Goal: Entertainment & Leisure: Browse casually

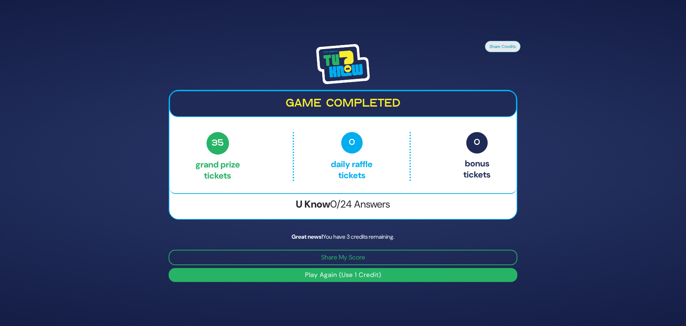
click at [352, 277] on button "Play Again (Use 1 Credit)" at bounding box center [343, 275] width 349 height 14
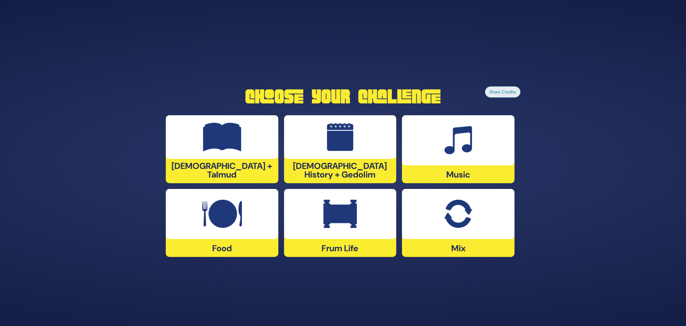
click at [457, 217] on img at bounding box center [458, 213] width 28 height 29
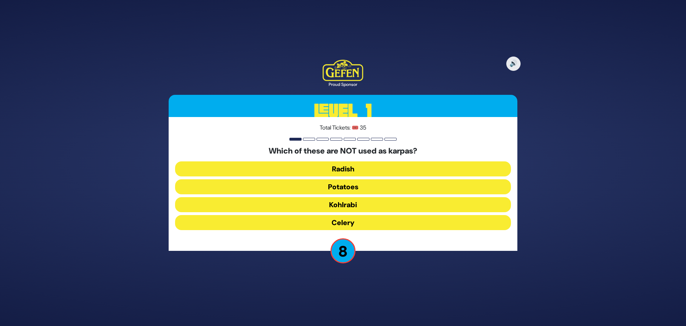
click at [356, 206] on button "Kohlrabi" at bounding box center [343, 204] width 336 height 15
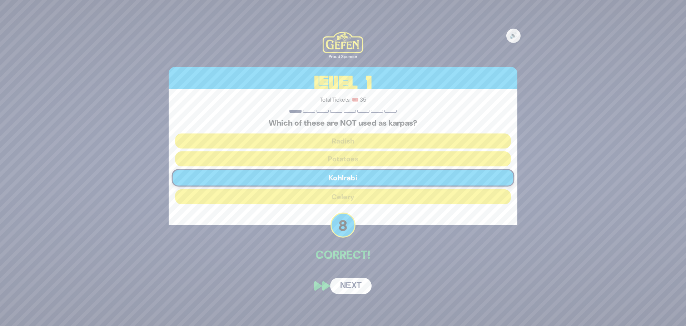
click at [357, 283] on button "Next" at bounding box center [350, 285] width 41 height 16
click at [357, 283] on div "🔊 Proud Sponsor Level 1 Total Tickets: 🎟️ 35 Which of these are NOT used as kar…" at bounding box center [343, 163] width 686 height 326
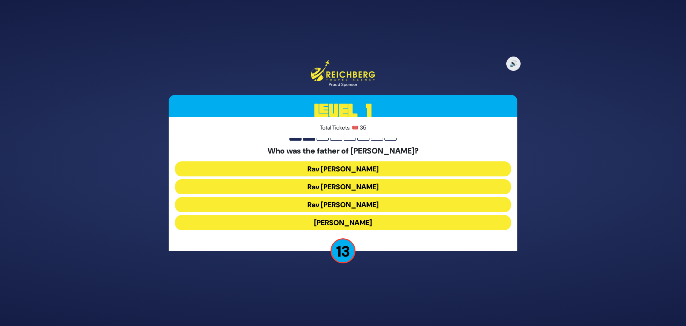
click at [362, 221] on button "Rav Yitzchok Hutner" at bounding box center [343, 222] width 336 height 15
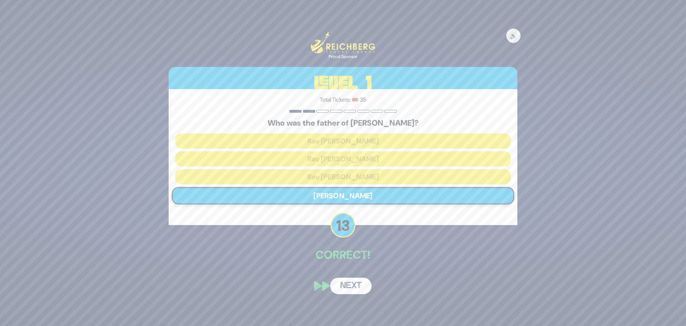
click at [355, 286] on button "Next" at bounding box center [350, 285] width 41 height 16
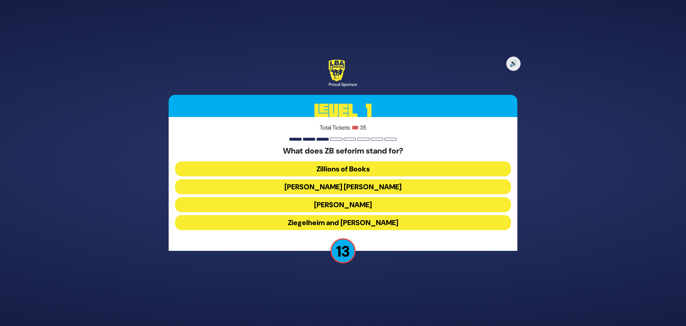
click at [353, 187] on button "Zundel Berman" at bounding box center [343, 186] width 336 height 15
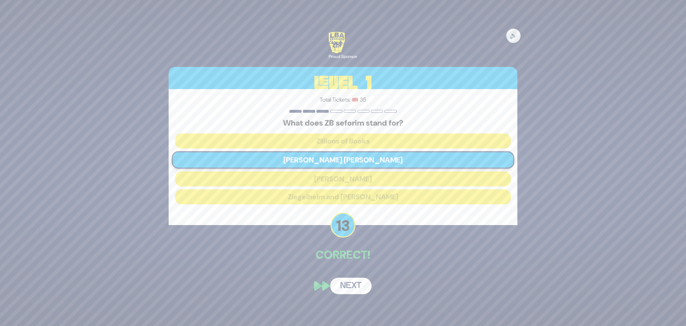
click at [353, 281] on button "Next" at bounding box center [350, 285] width 41 height 16
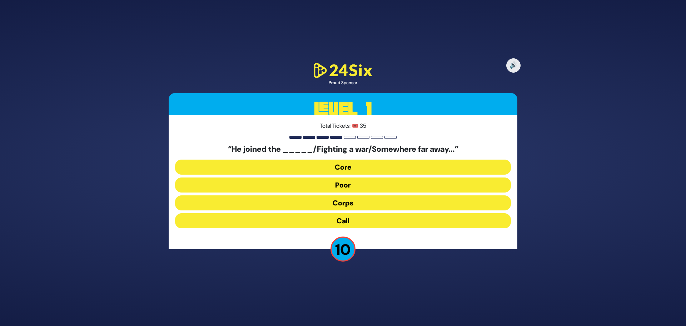
click at [353, 167] on button "Core" at bounding box center [343, 166] width 336 height 15
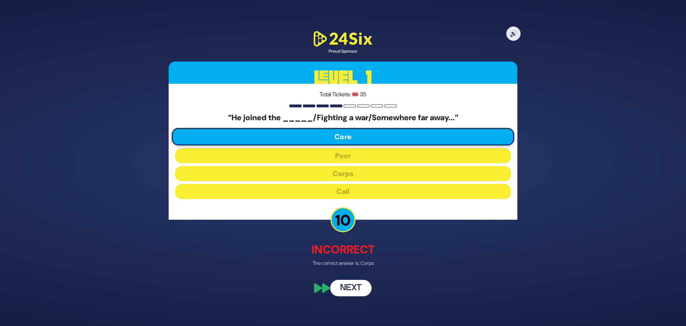
click at [352, 273] on div "🔊 Proud Sponsor Level 1 Total Tickets: 🎟️ 35 “He joined the _____/Fighting a wa…" at bounding box center [343, 162] width 366 height 283
click at [353, 285] on button "Next" at bounding box center [350, 287] width 41 height 16
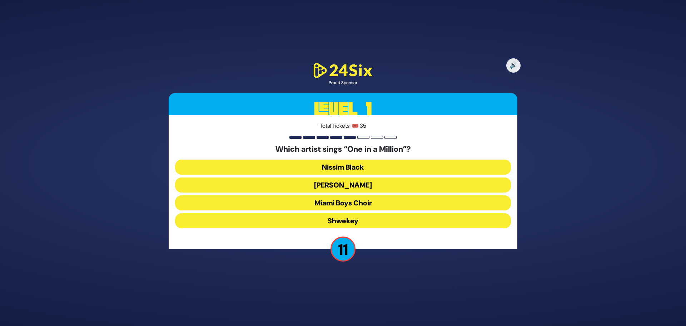
click at [360, 182] on button "Mordechai Shapiro" at bounding box center [343, 184] width 336 height 15
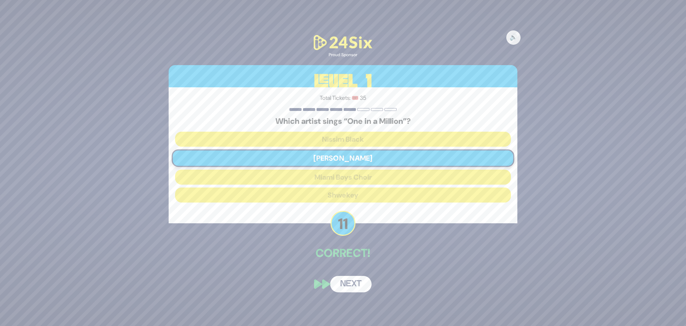
click at [361, 284] on button "Next" at bounding box center [350, 284] width 41 height 16
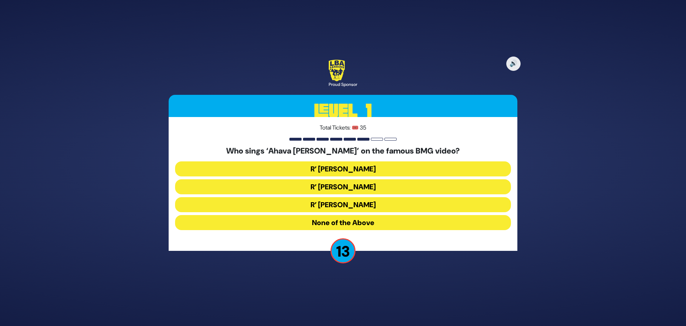
click at [380, 185] on button "R’ Ephraim Wachsman" at bounding box center [343, 186] width 336 height 15
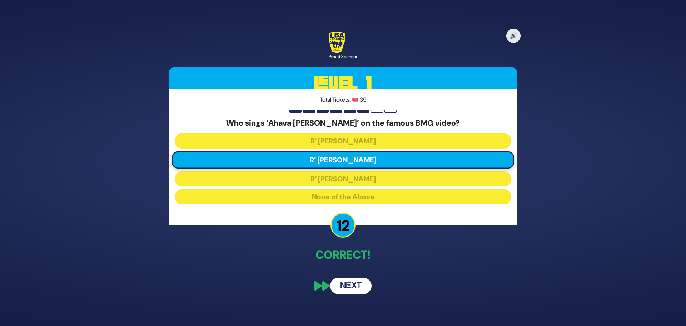
click at [358, 286] on button "Next" at bounding box center [350, 285] width 41 height 16
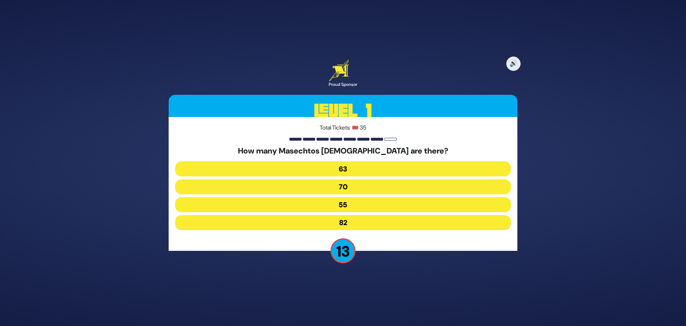
click at [366, 172] on button "63" at bounding box center [343, 168] width 336 height 15
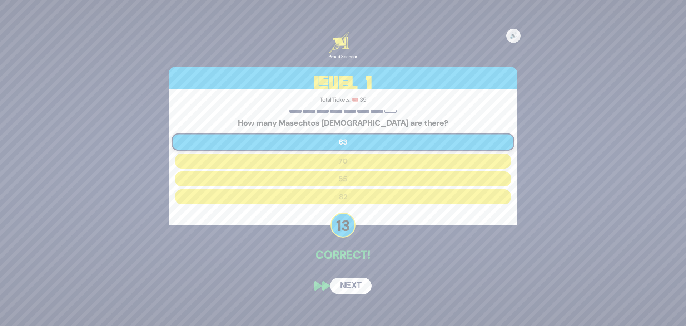
click at [358, 287] on button "Next" at bounding box center [350, 285] width 41 height 16
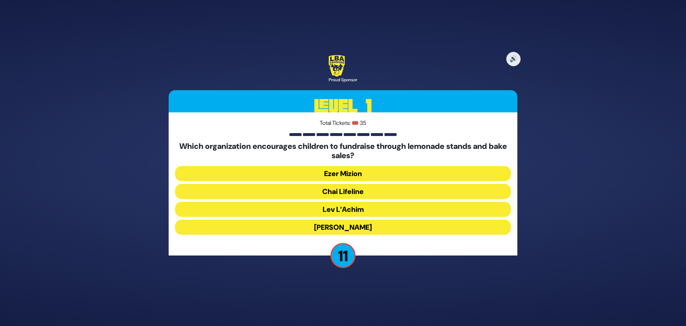
click at [356, 190] on button "Chai Lifeline" at bounding box center [343, 191] width 336 height 15
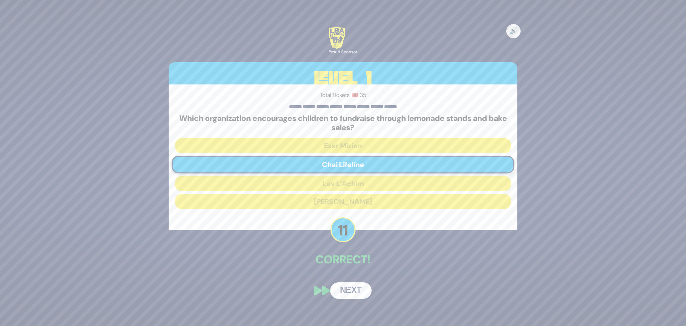
click at [361, 291] on button "Next" at bounding box center [350, 290] width 41 height 16
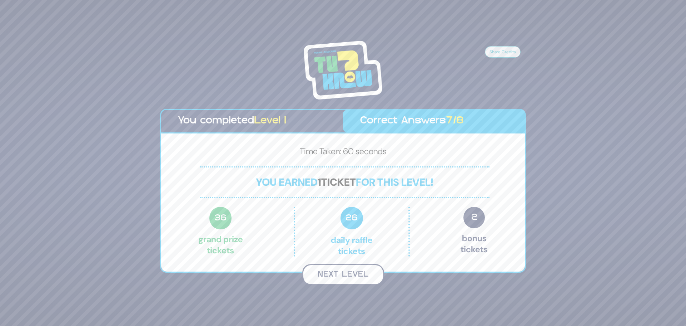
click at [362, 269] on button "Next Level" at bounding box center [343, 274] width 82 height 21
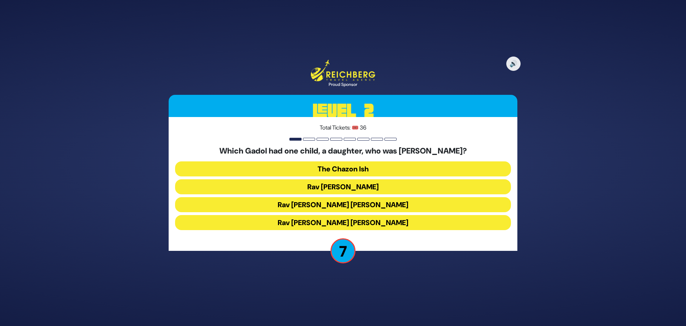
click at [363, 170] on button "The Chazon Ish" at bounding box center [343, 168] width 336 height 15
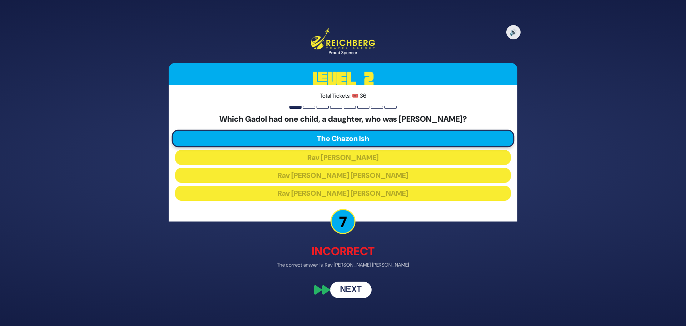
click at [355, 292] on button "Next" at bounding box center [350, 289] width 41 height 16
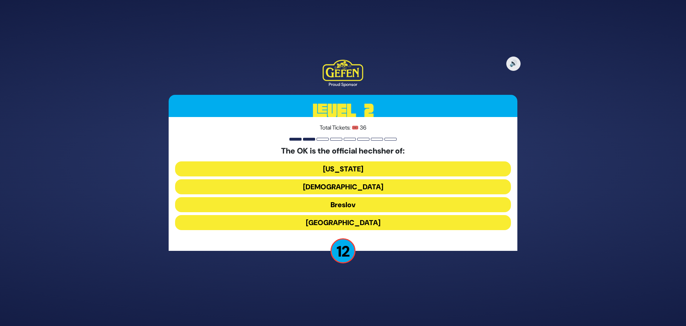
click at [363, 182] on button "Chabad" at bounding box center [343, 186] width 336 height 15
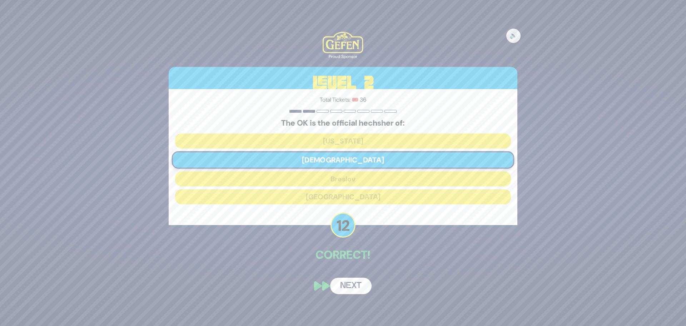
click at [354, 291] on button "Next" at bounding box center [350, 285] width 41 height 16
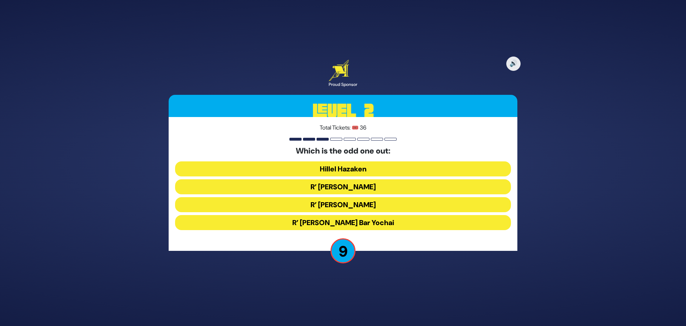
click at [368, 222] on button "R’ Shimon Bar Yochai" at bounding box center [343, 222] width 336 height 15
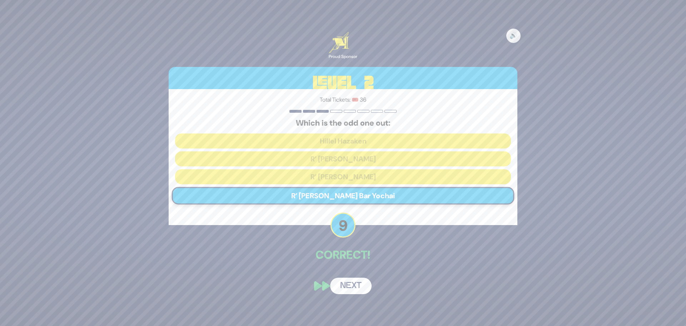
click at [362, 285] on button "Next" at bounding box center [350, 285] width 41 height 16
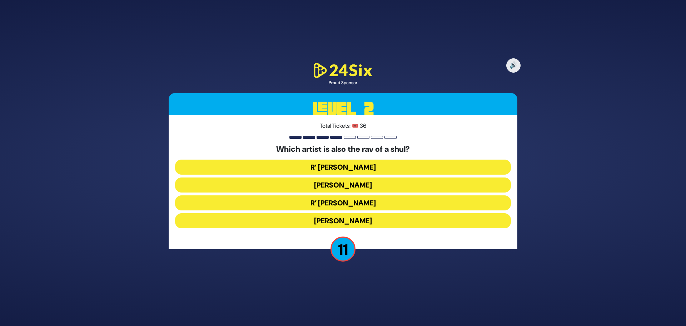
click at [392, 201] on button "R’ Shloimy Taussig" at bounding box center [343, 202] width 336 height 15
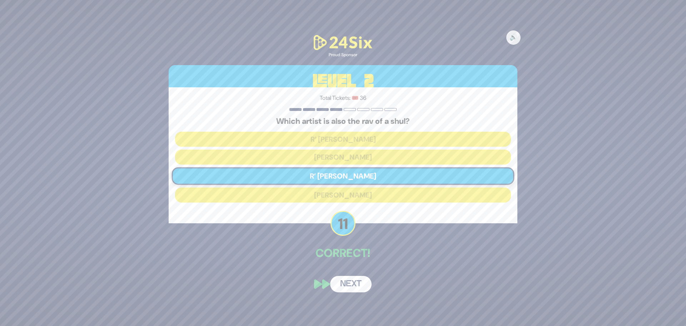
click at [356, 282] on button "Next" at bounding box center [350, 284] width 41 height 16
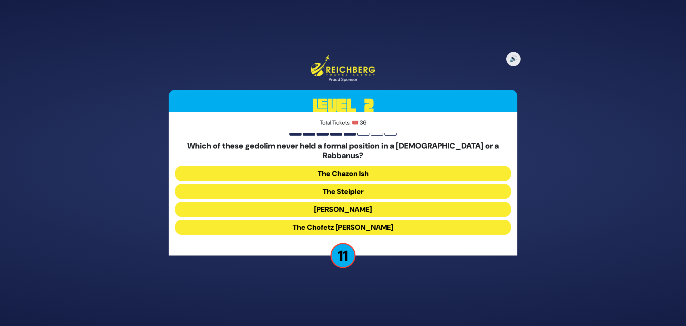
click at [363, 168] on button "The Chazon Ish" at bounding box center [343, 173] width 336 height 15
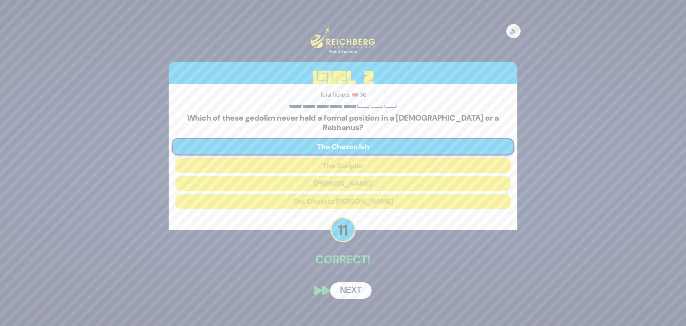
click at [367, 289] on button "Next" at bounding box center [350, 290] width 41 height 16
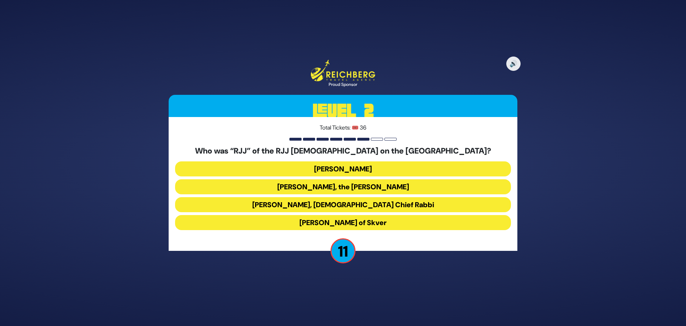
click at [375, 183] on button "Rabbi Yaakov Yosef Yoszef, the Rav HaKolel" at bounding box center [343, 186] width 336 height 15
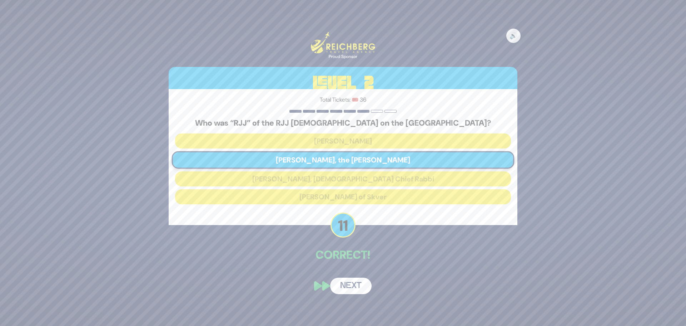
click at [360, 280] on button "Next" at bounding box center [350, 285] width 41 height 16
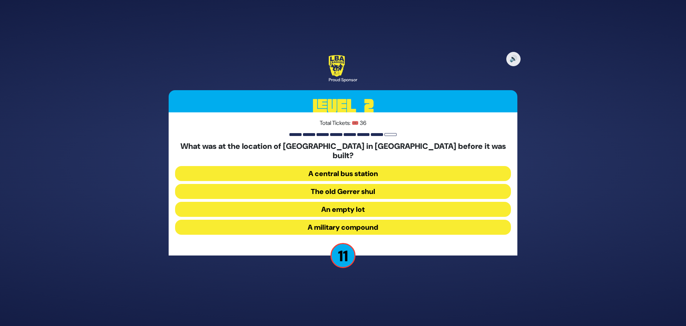
click at [369, 224] on button "A military compound" at bounding box center [343, 226] width 336 height 15
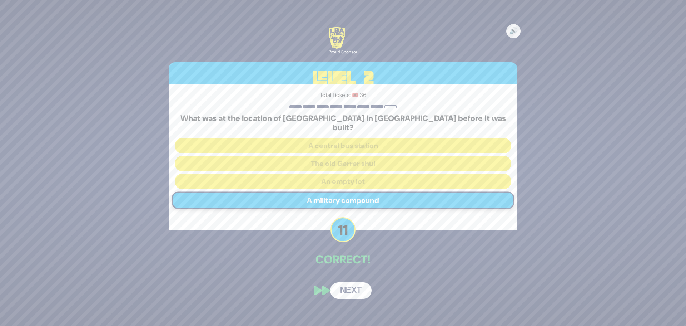
click at [359, 284] on button "Next" at bounding box center [350, 290] width 41 height 16
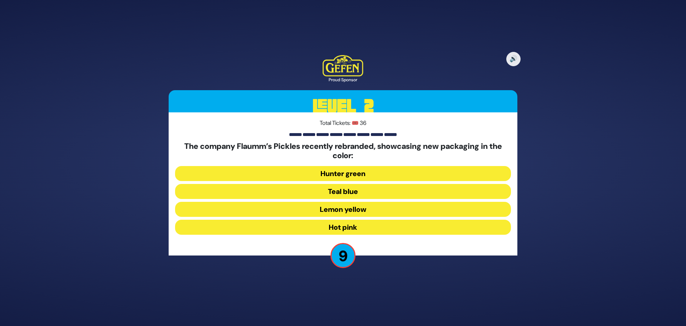
click at [374, 226] on button "Hot pink" at bounding box center [343, 226] width 336 height 15
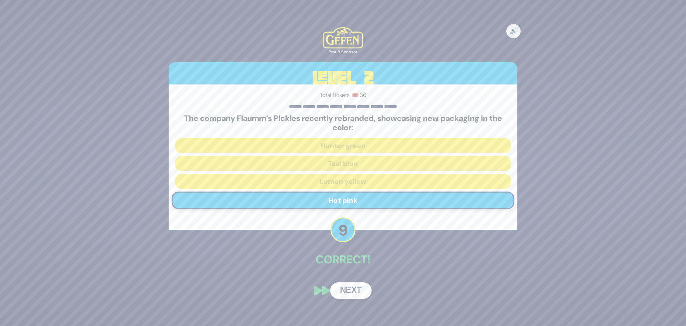
click at [360, 287] on button "Next" at bounding box center [350, 290] width 41 height 16
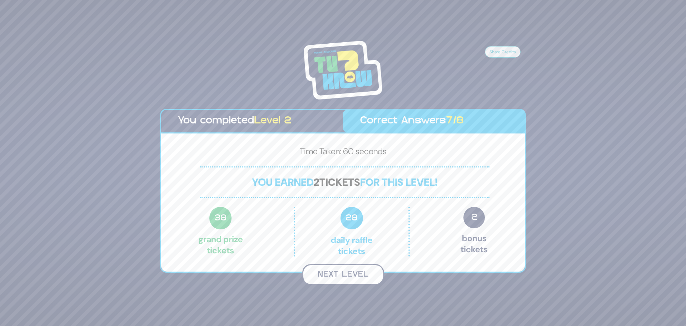
click at [357, 274] on button "Next Level" at bounding box center [343, 274] width 82 height 21
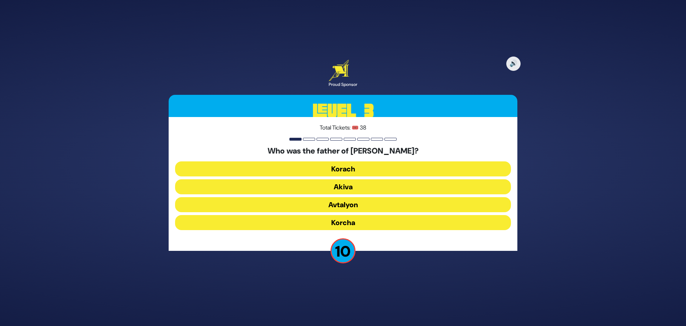
click at [362, 223] on button "Korcha" at bounding box center [343, 222] width 336 height 15
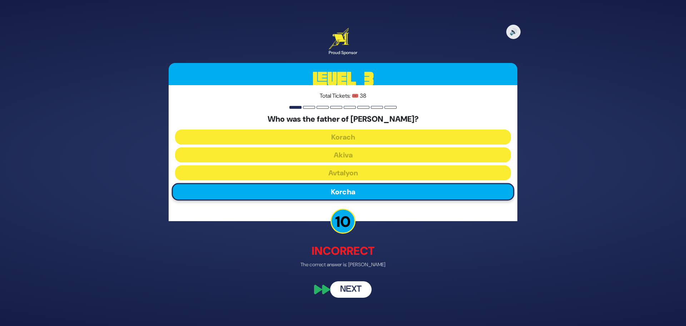
click at [354, 292] on button "Next" at bounding box center [350, 289] width 41 height 16
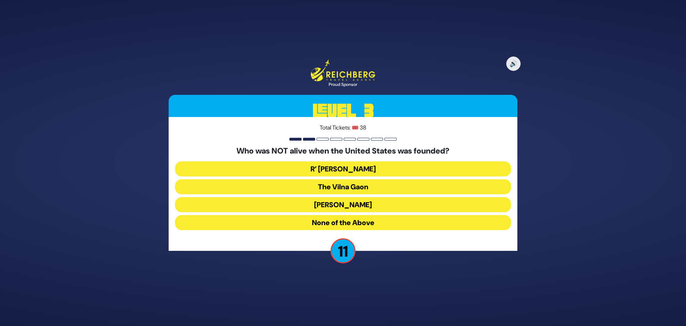
click at [377, 204] on button "R’ Yaakov Emden" at bounding box center [343, 204] width 336 height 15
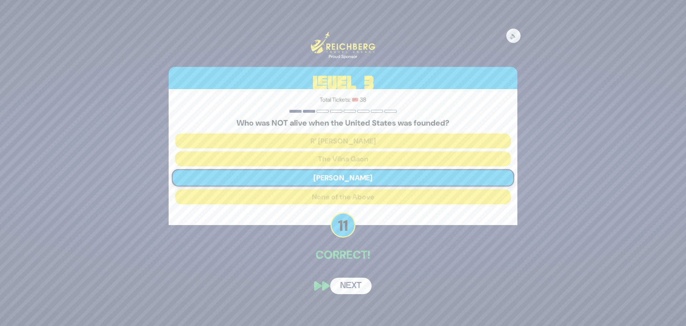
click at [357, 289] on button "Next" at bounding box center [350, 285] width 41 height 16
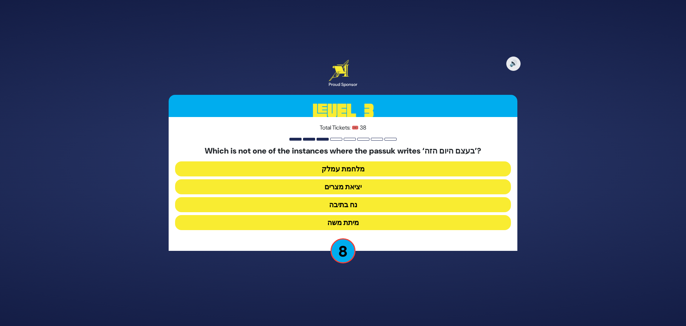
click at [349, 169] on button "מלחמת עמלק" at bounding box center [343, 168] width 336 height 15
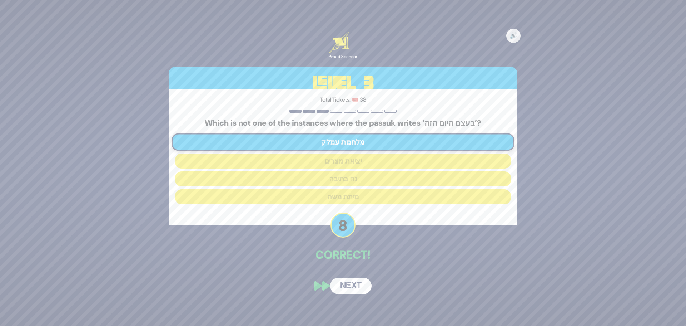
click at [361, 283] on button "Next" at bounding box center [350, 285] width 41 height 16
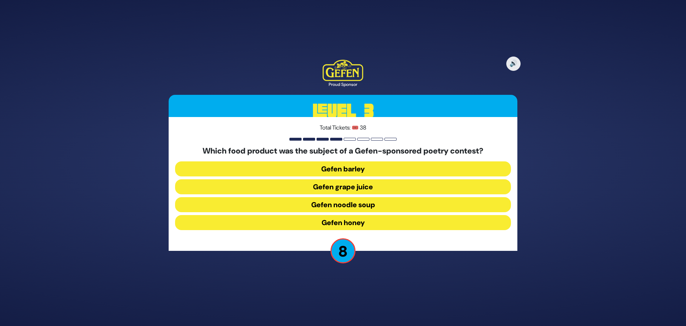
click at [363, 222] on button "Gefen honey" at bounding box center [343, 222] width 336 height 15
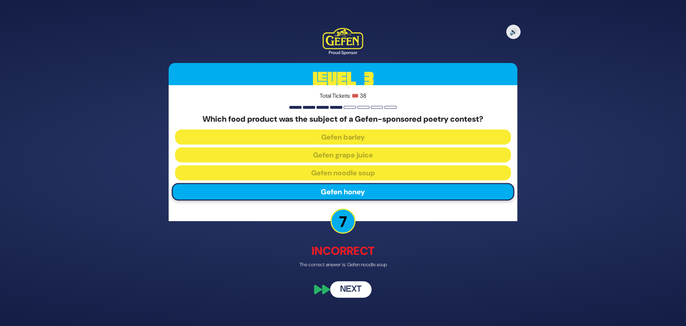
click at [353, 290] on button "Next" at bounding box center [350, 289] width 41 height 16
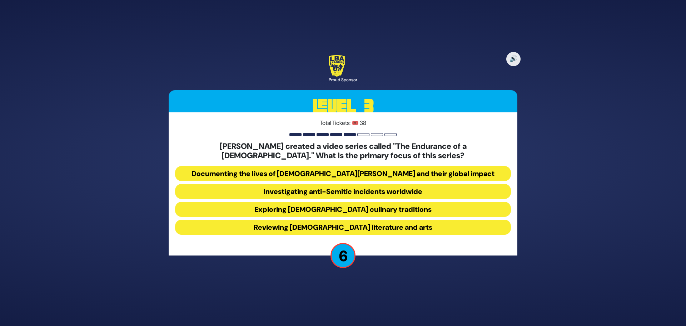
click at [372, 193] on button "Investigating anti-Semitic incidents worldwide" at bounding box center [343, 191] width 336 height 15
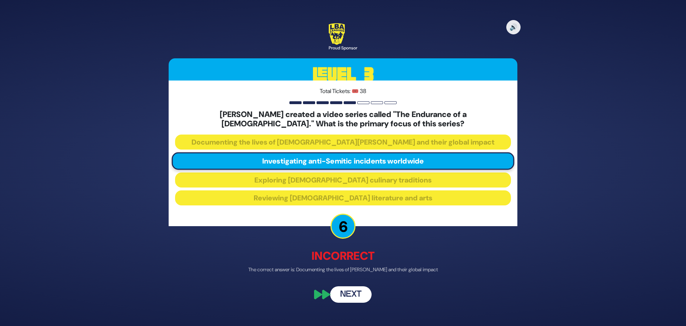
click at [354, 299] on button "Next" at bounding box center [350, 294] width 41 height 16
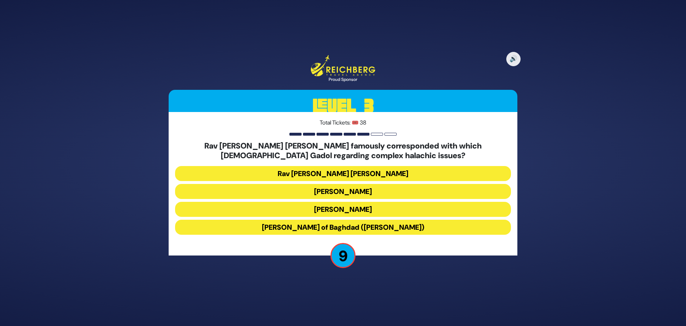
click at [360, 233] on button "Rav Yosef Chaim of Baghdad (Ben Ish Chai)" at bounding box center [343, 226] width 336 height 15
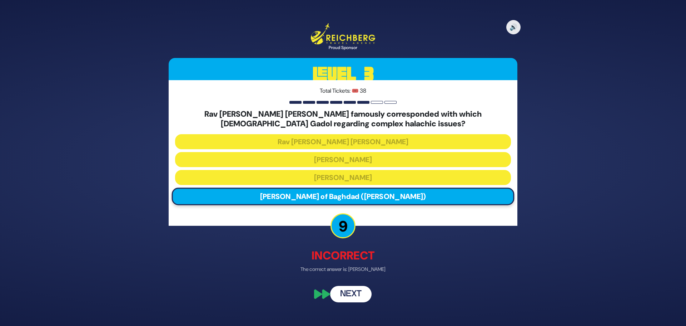
click at [354, 293] on button "Next" at bounding box center [350, 294] width 41 height 16
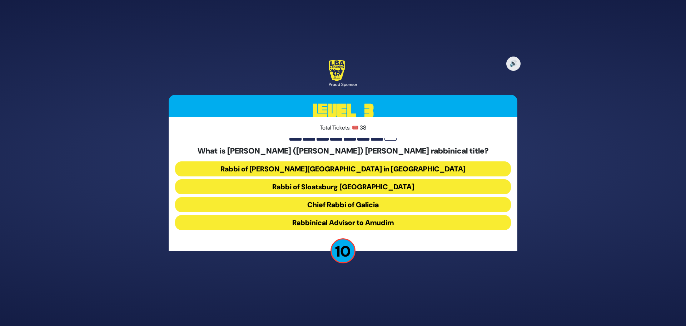
click at [376, 224] on button "Rabbinical Advisor to Amudim" at bounding box center [343, 222] width 336 height 15
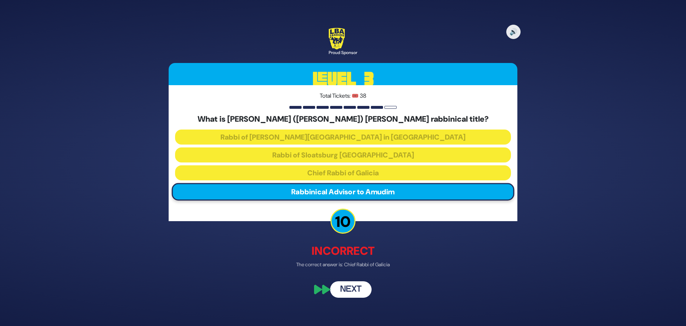
click at [349, 293] on button "Next" at bounding box center [350, 289] width 41 height 16
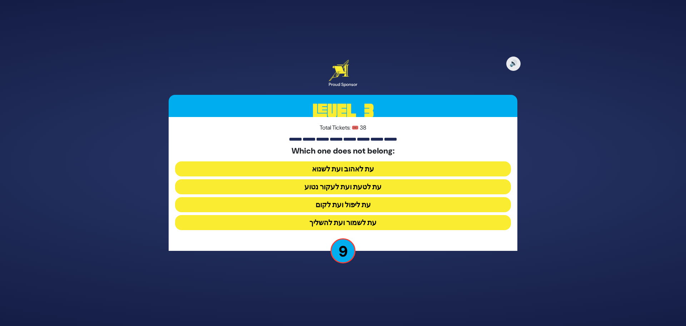
click at [364, 209] on button "עת ליפול ועת לקום" at bounding box center [343, 204] width 336 height 15
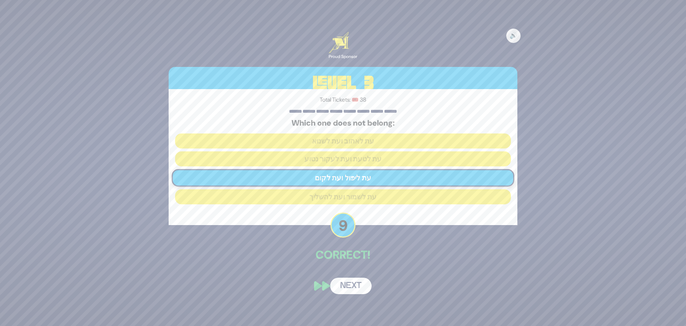
click at [353, 289] on button "Next" at bounding box center [350, 285] width 41 height 16
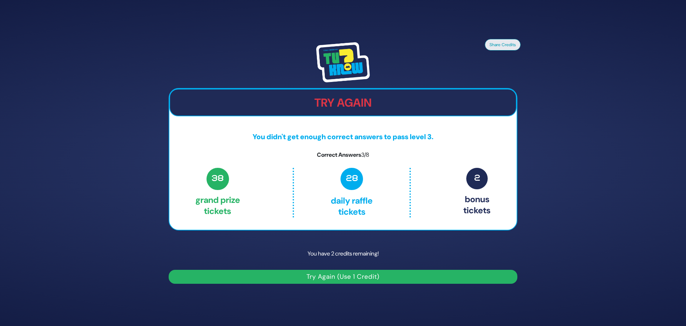
click at [367, 274] on button "Try Again (Use 1 Credit)" at bounding box center [343, 276] width 349 height 14
click at [372, 274] on button "Try Again (Use 1 Credit)" at bounding box center [343, 276] width 349 height 14
click at [358, 273] on button "Try Again (Use 1 Credit)" at bounding box center [343, 276] width 349 height 14
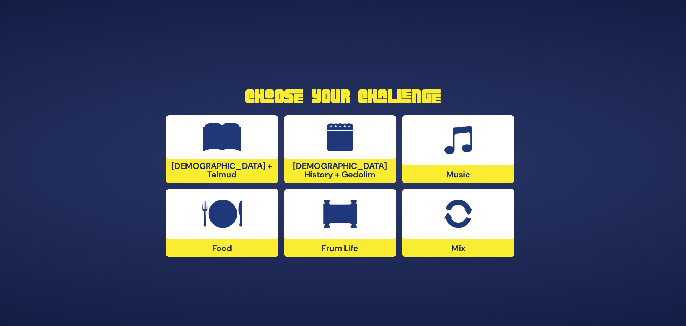
click at [469, 224] on img at bounding box center [458, 213] width 28 height 29
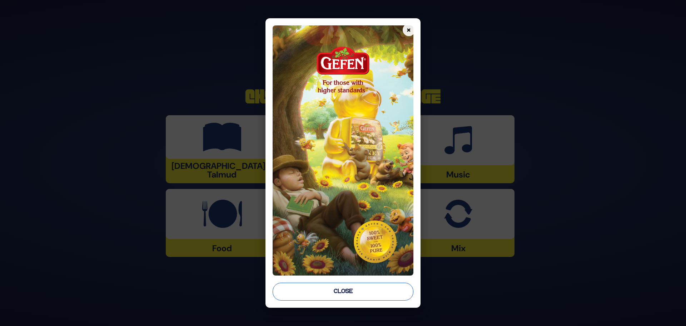
click at [380, 289] on button "Close" at bounding box center [343, 291] width 141 height 18
click at [380, 289] on div "Choose Your Challenge [DEMOGRAPHIC_DATA] + Talmud [DEMOGRAPHIC_DATA] History + …" at bounding box center [343, 163] width 686 height 326
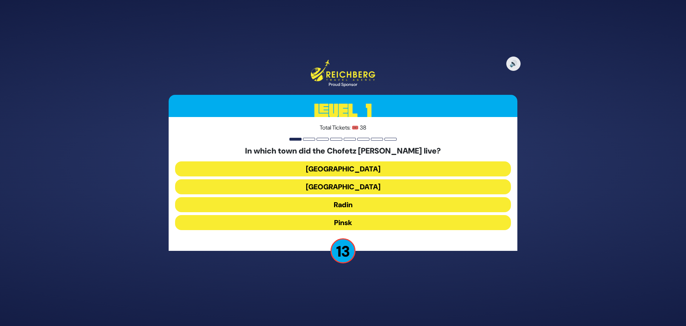
click at [354, 208] on button "Radin" at bounding box center [343, 204] width 336 height 15
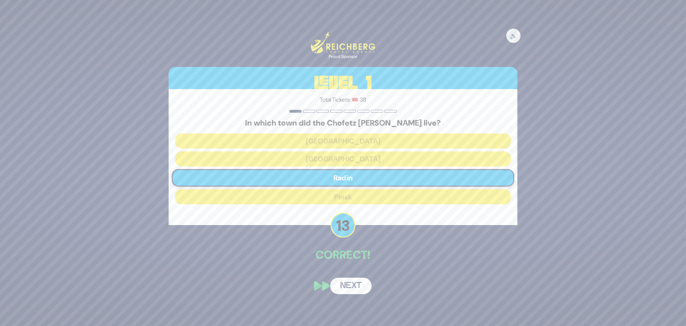
click at [362, 288] on button "Next" at bounding box center [350, 285] width 41 height 16
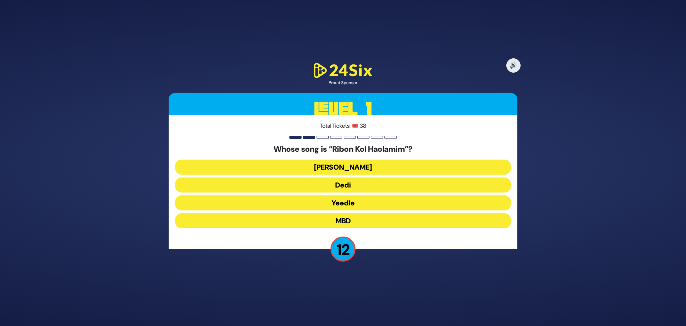
click at [363, 167] on button "[PERSON_NAME]" at bounding box center [343, 166] width 336 height 15
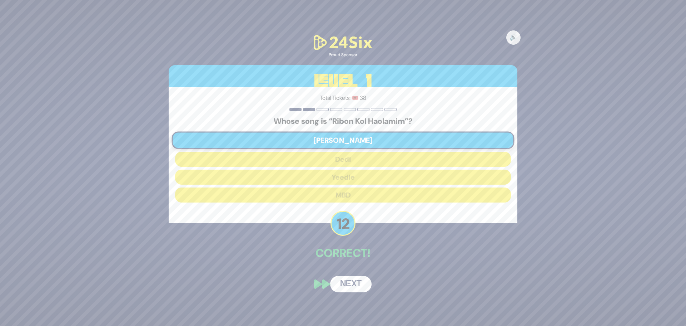
click at [361, 284] on button "Next" at bounding box center [350, 284] width 41 height 16
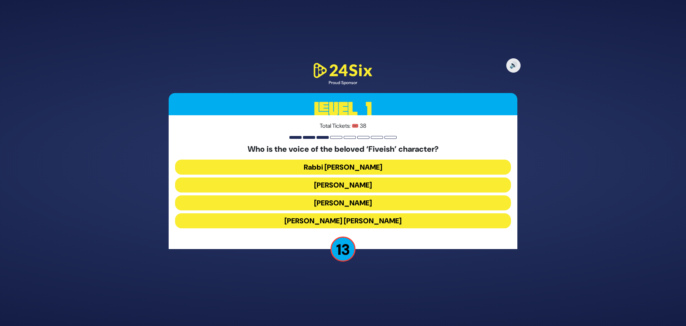
click at [368, 201] on button "[PERSON_NAME]" at bounding box center [343, 202] width 336 height 15
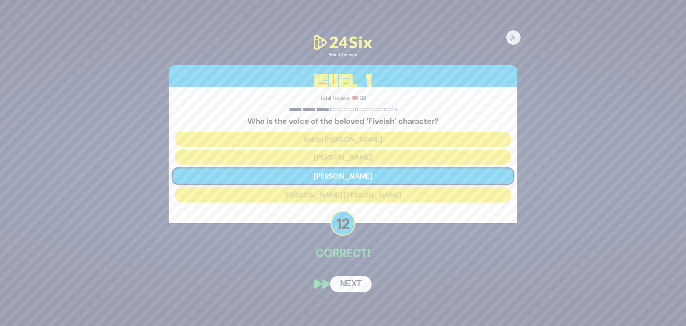
click at [351, 291] on button "Next" at bounding box center [350, 284] width 41 height 16
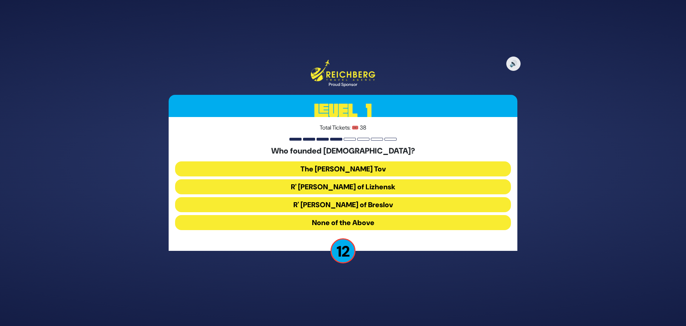
click at [364, 169] on button "The [PERSON_NAME] Tov" at bounding box center [343, 168] width 336 height 15
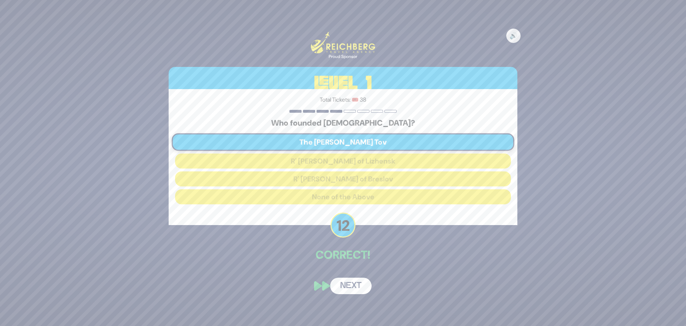
click at [361, 288] on button "Next" at bounding box center [350, 285] width 41 height 16
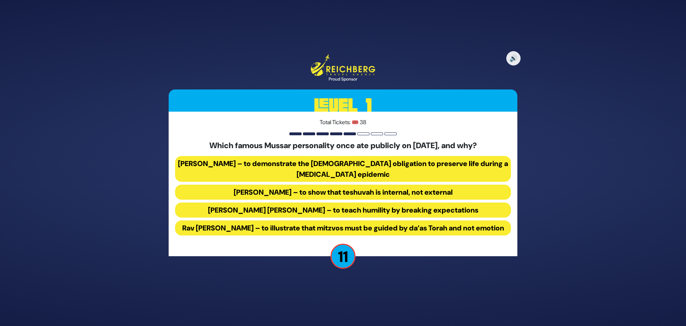
click at [363, 163] on button "[PERSON_NAME] – to demonstrate the [DEMOGRAPHIC_DATA] obligation to preserve li…" at bounding box center [343, 169] width 336 height 26
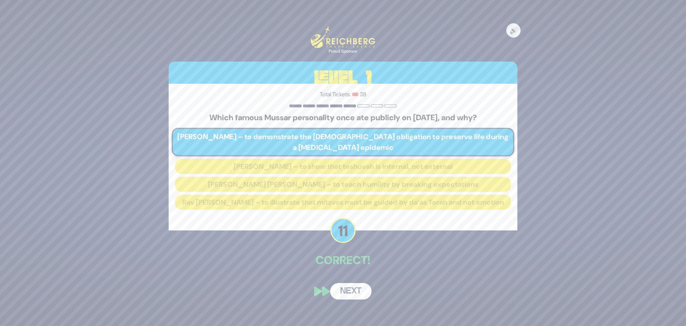
click at [357, 297] on button "Next" at bounding box center [350, 291] width 41 height 16
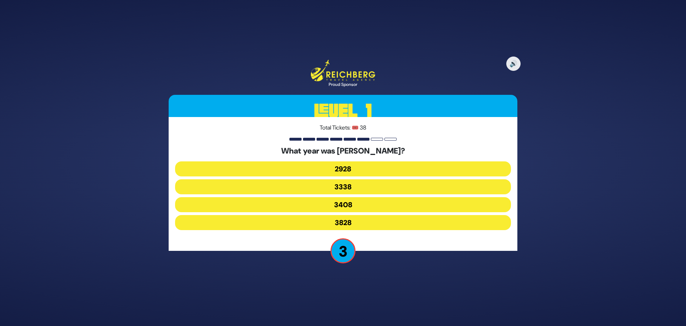
click at [353, 185] on button "3338" at bounding box center [343, 186] width 336 height 15
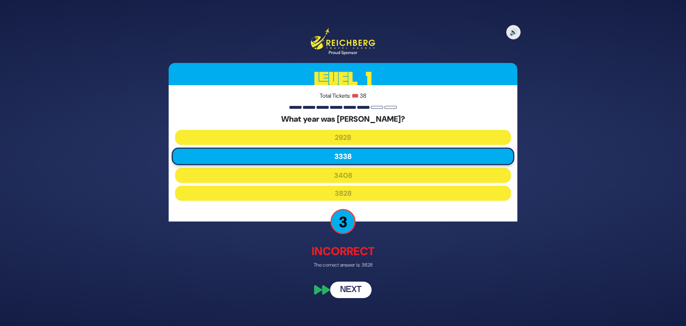
click at [356, 287] on button "Next" at bounding box center [350, 289] width 41 height 16
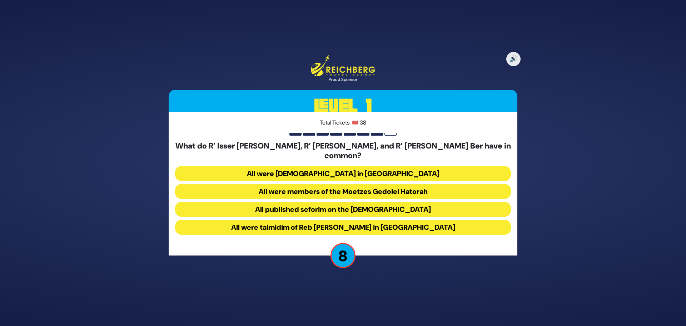
click at [403, 224] on button "All were talmidim of Reb [PERSON_NAME] in [GEOGRAPHIC_DATA]" at bounding box center [343, 226] width 336 height 15
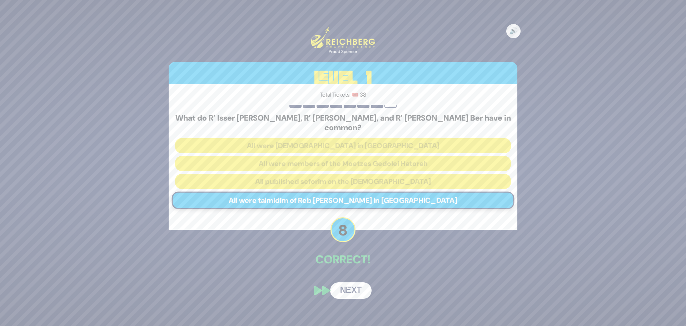
click at [358, 286] on button "Next" at bounding box center [350, 290] width 41 height 16
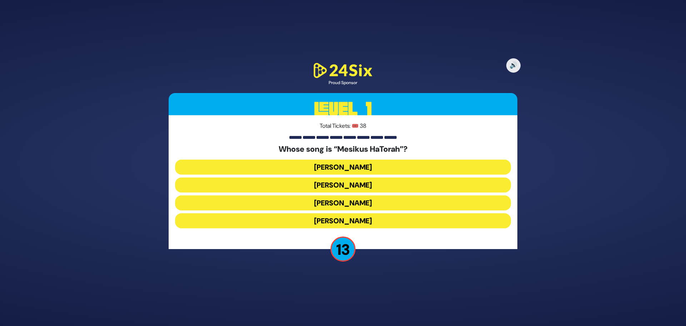
click at [368, 168] on button "[PERSON_NAME]" at bounding box center [343, 166] width 336 height 15
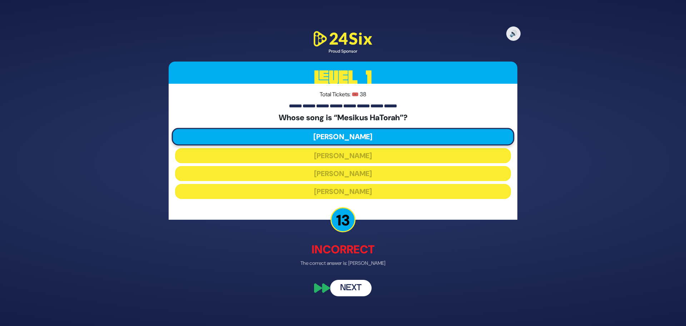
click at [364, 286] on button "Next" at bounding box center [350, 287] width 41 height 16
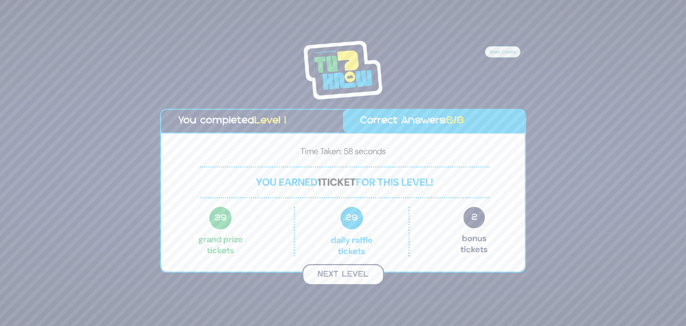
click at [358, 270] on button "Next Level" at bounding box center [343, 274] width 82 height 21
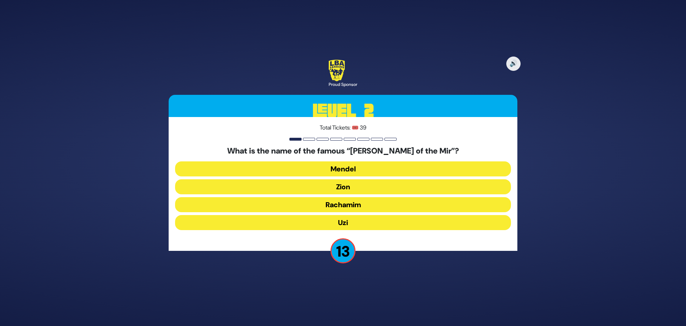
click at [360, 207] on button "Rachamim" at bounding box center [343, 204] width 336 height 15
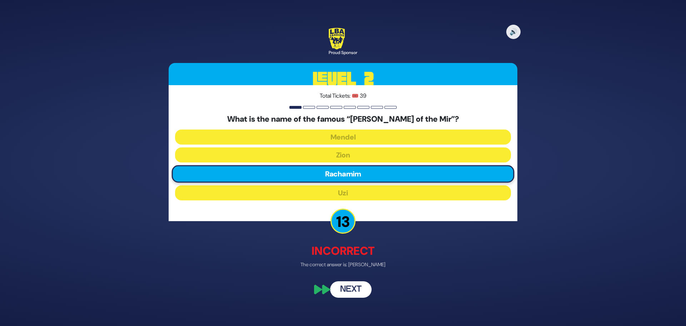
click at [359, 285] on button "Next" at bounding box center [350, 289] width 41 height 16
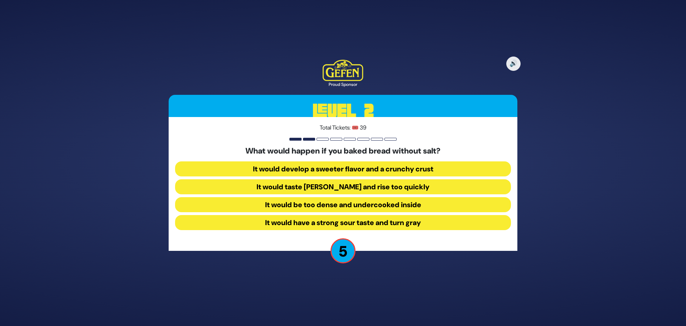
click at [374, 187] on button "It would taste [PERSON_NAME] and rise too quickly" at bounding box center [343, 186] width 336 height 15
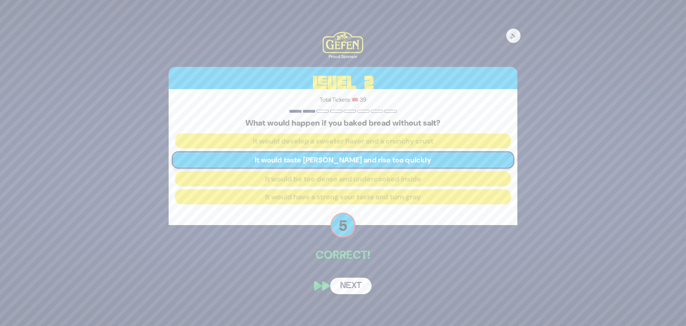
click at [354, 282] on button "Next" at bounding box center [350, 285] width 41 height 16
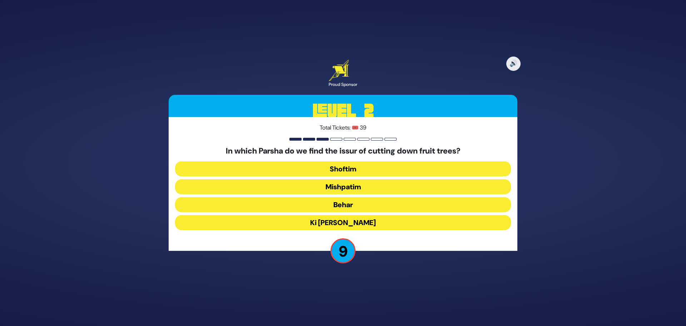
click at [360, 172] on button "Shoftim" at bounding box center [343, 168] width 336 height 15
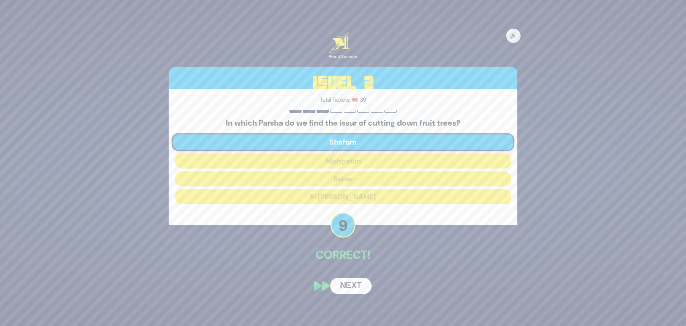
click at [340, 288] on button "Next" at bounding box center [350, 285] width 41 height 16
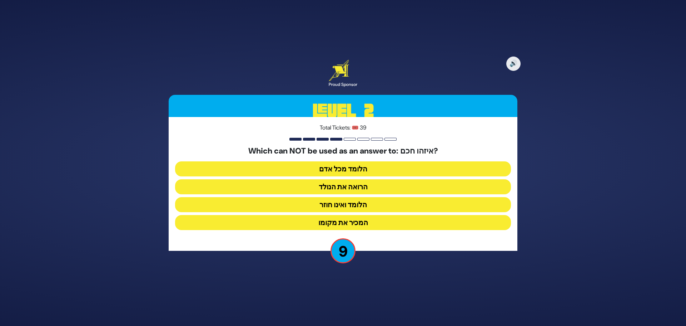
click at [362, 205] on button "הלומד ואינו חוזר" at bounding box center [343, 204] width 336 height 15
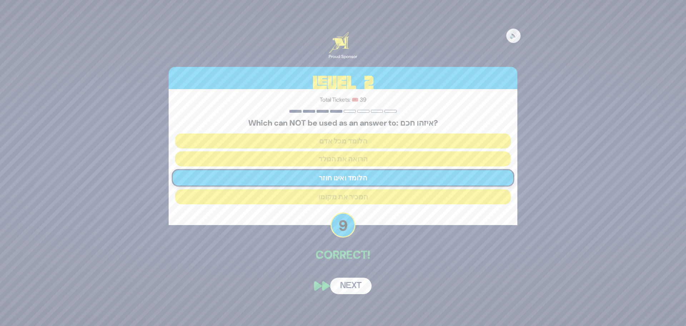
click at [343, 292] on button "Next" at bounding box center [350, 285] width 41 height 16
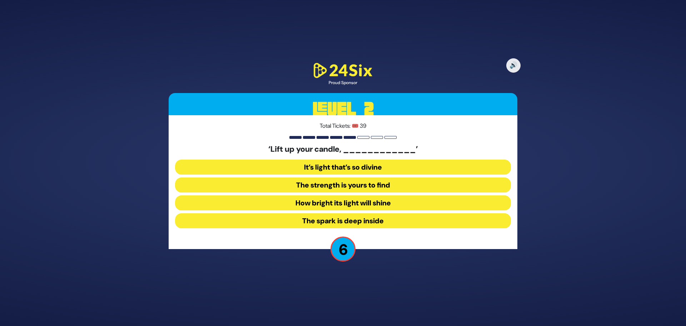
click at [373, 217] on button "The spark is deep inside" at bounding box center [343, 220] width 336 height 15
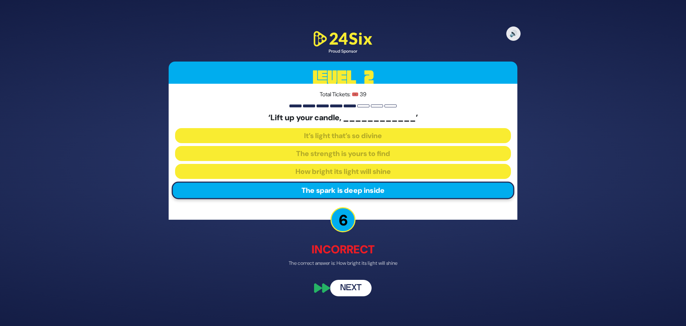
click at [363, 283] on button "Next" at bounding box center [350, 287] width 41 height 16
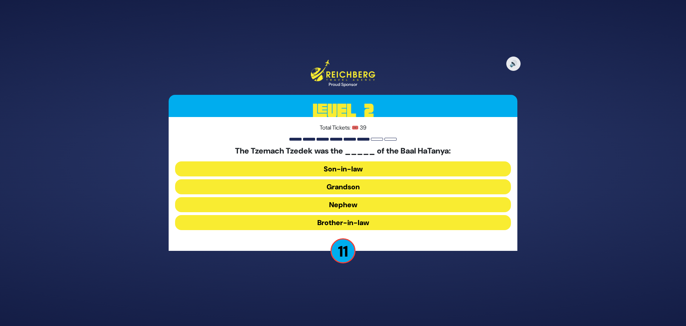
click at [363, 188] on button "Grandson" at bounding box center [343, 186] width 336 height 15
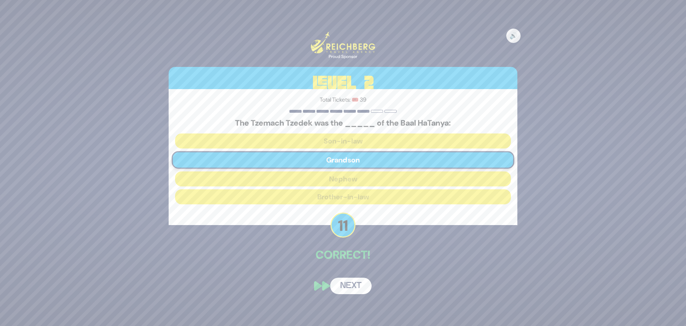
click at [348, 288] on button "Next" at bounding box center [350, 285] width 41 height 16
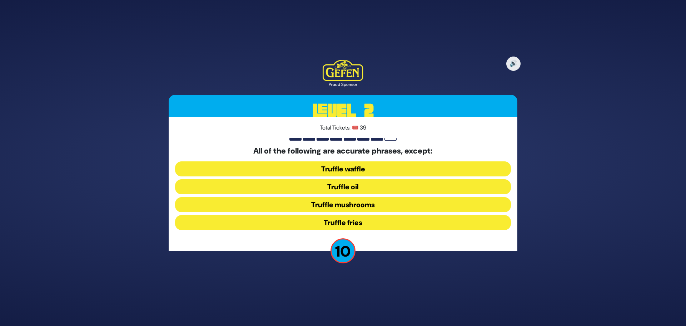
click at [354, 171] on button "Truffle waffle" at bounding box center [343, 168] width 336 height 15
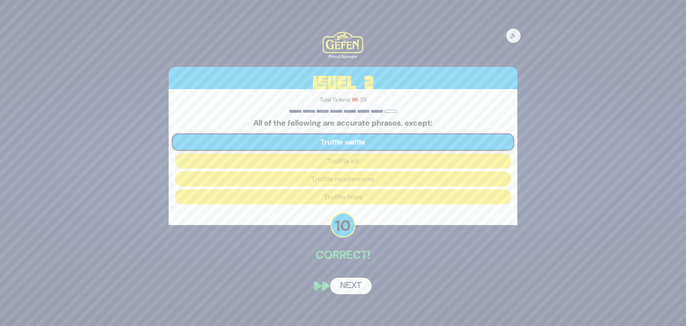
click at [348, 285] on button "Next" at bounding box center [350, 285] width 41 height 16
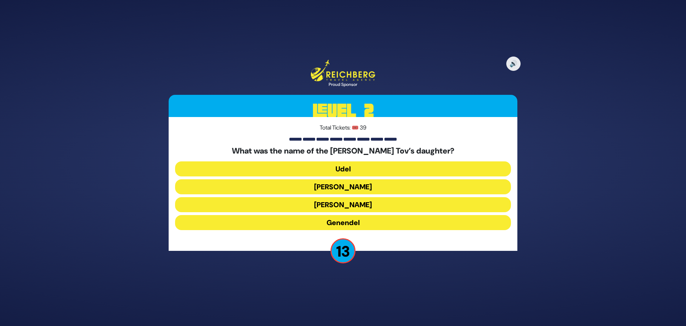
click at [342, 165] on button "Udel" at bounding box center [343, 168] width 336 height 15
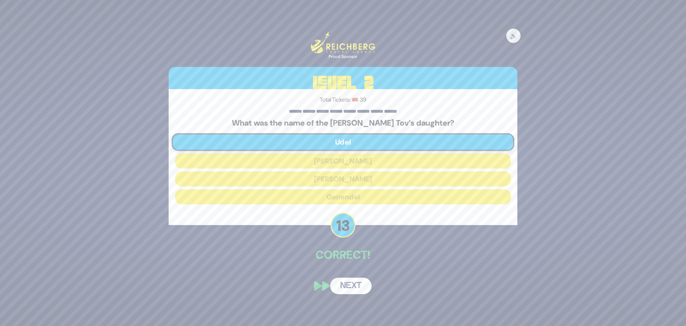
click at [352, 285] on button "Next" at bounding box center [350, 285] width 41 height 16
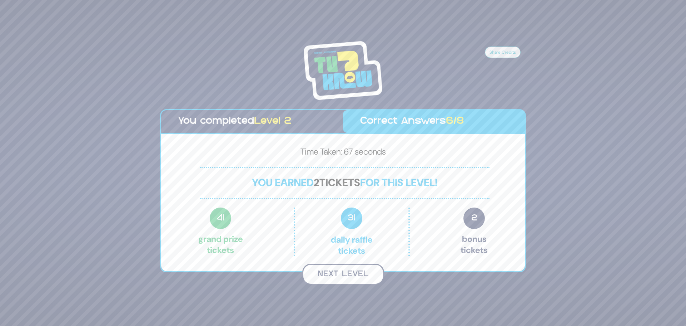
click at [356, 276] on button "Next Level" at bounding box center [343, 273] width 82 height 21
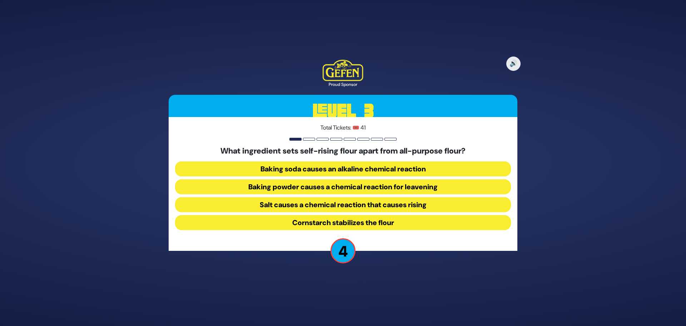
click at [353, 189] on button "Baking powder causes a chemical reaction for leavening" at bounding box center [343, 186] width 336 height 15
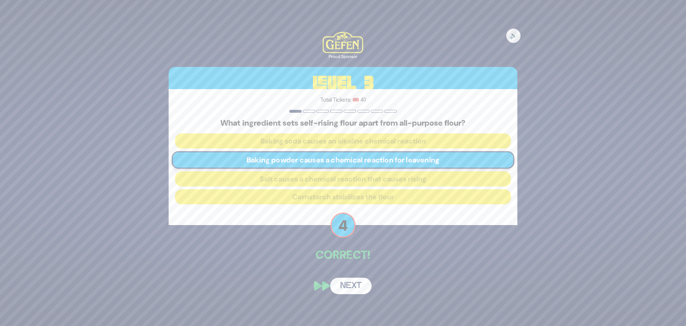
click at [353, 287] on button "Next" at bounding box center [350, 285] width 41 height 16
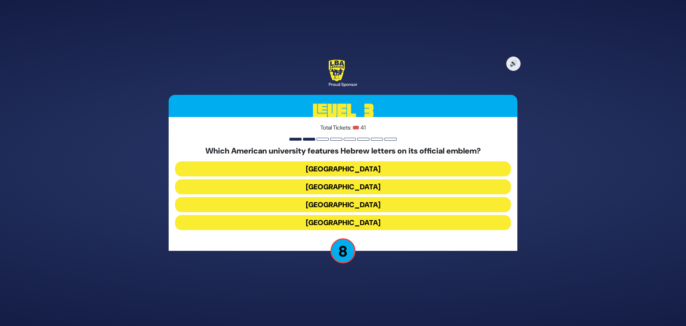
click at [355, 184] on button "[GEOGRAPHIC_DATA]" at bounding box center [343, 186] width 336 height 15
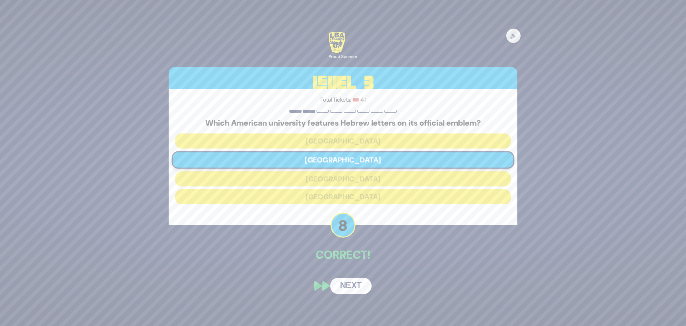
click at [344, 288] on button "Next" at bounding box center [350, 285] width 41 height 16
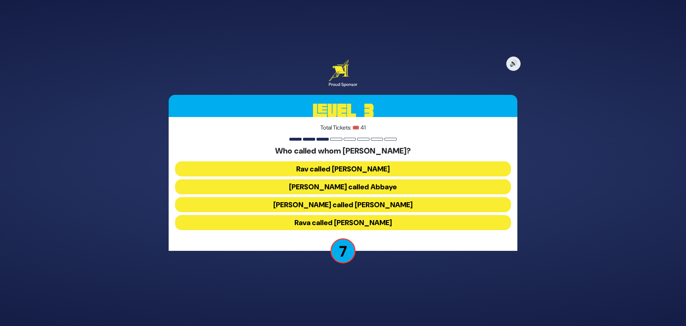
click at [380, 185] on button "[PERSON_NAME] called Abbaye" at bounding box center [343, 186] width 336 height 15
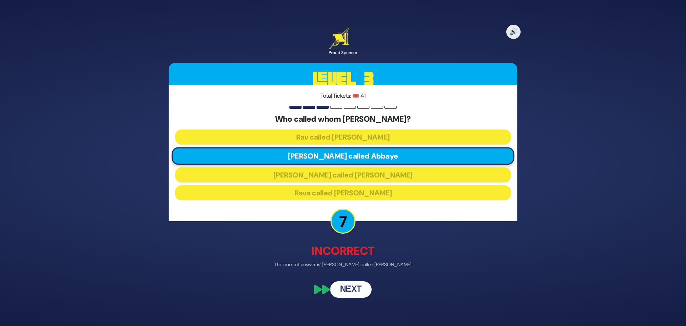
click at [358, 286] on button "Next" at bounding box center [350, 289] width 41 height 16
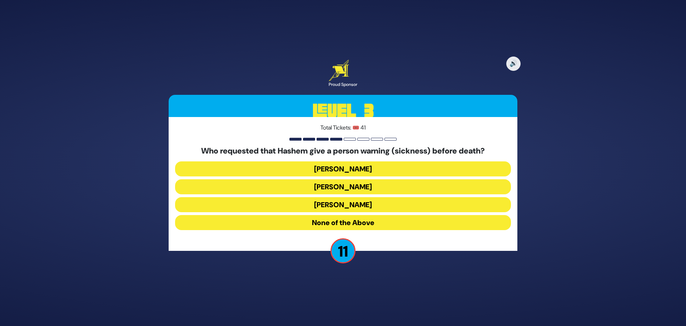
click at [353, 208] on button "[PERSON_NAME]" at bounding box center [343, 204] width 336 height 15
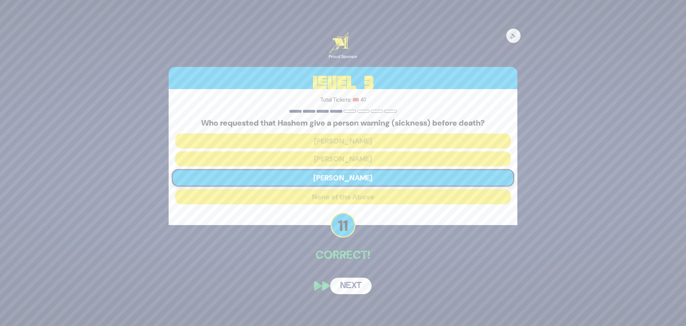
click at [359, 286] on button "Next" at bounding box center [350, 285] width 41 height 16
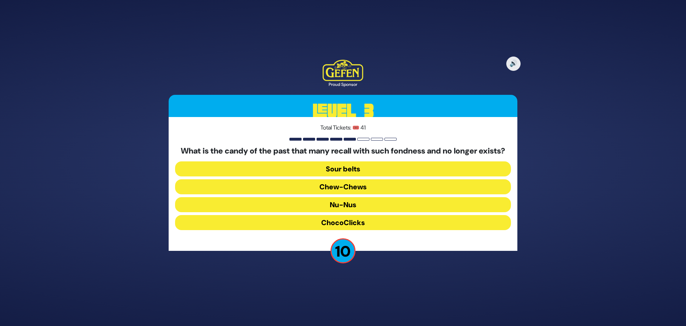
click at [356, 190] on button "Chew-Chews" at bounding box center [343, 186] width 336 height 15
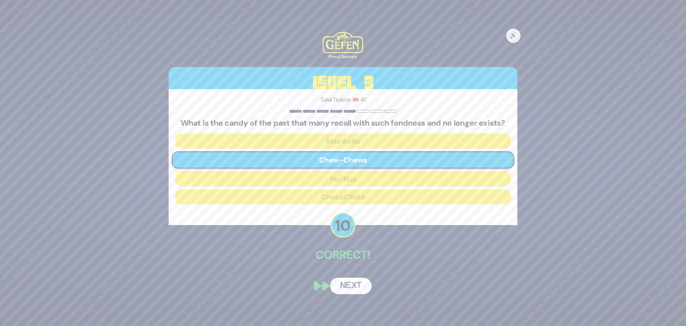
click at [346, 291] on button "Next" at bounding box center [350, 285] width 41 height 16
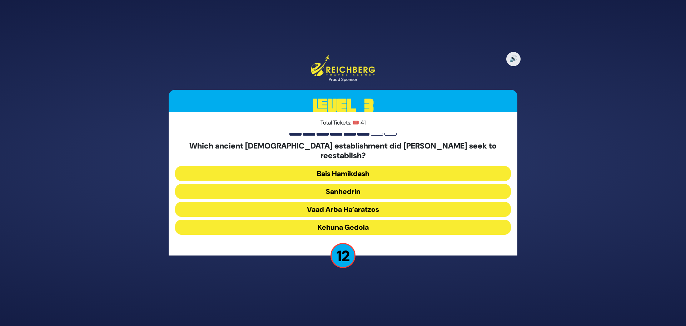
click at [360, 188] on button "Sanhedrin" at bounding box center [343, 191] width 336 height 15
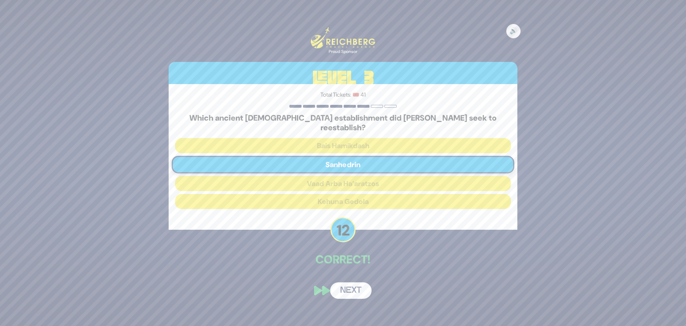
click at [357, 284] on button "Next" at bounding box center [350, 290] width 41 height 16
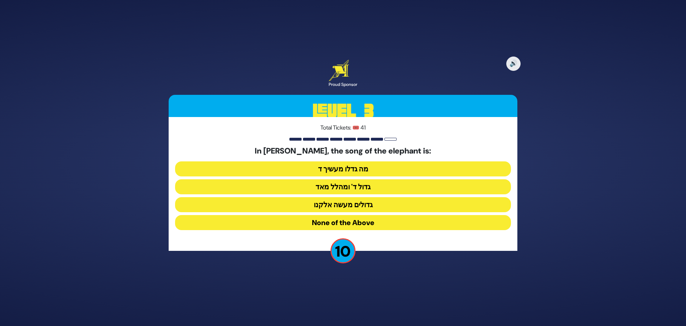
click at [368, 227] on button "None of the Above" at bounding box center [343, 222] width 336 height 15
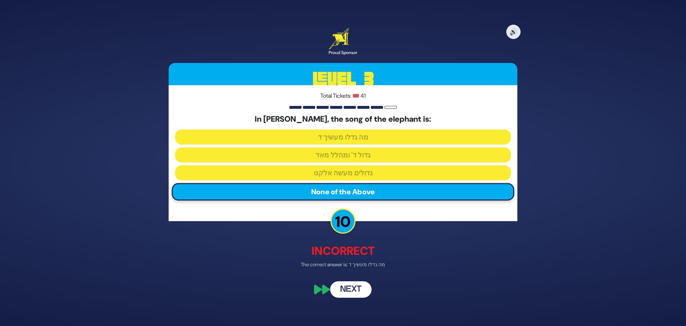
click at [359, 285] on button "Next" at bounding box center [350, 289] width 41 height 16
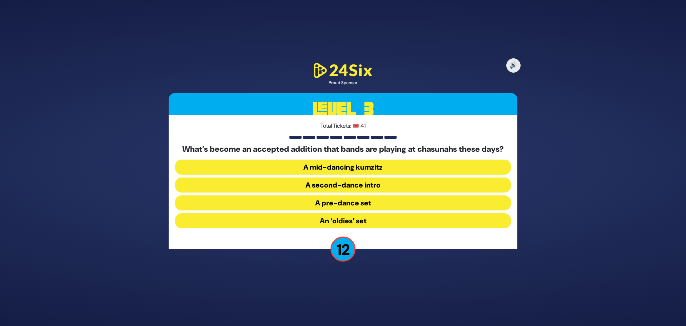
click at [352, 210] on button "A pre-dance set" at bounding box center [343, 202] width 336 height 15
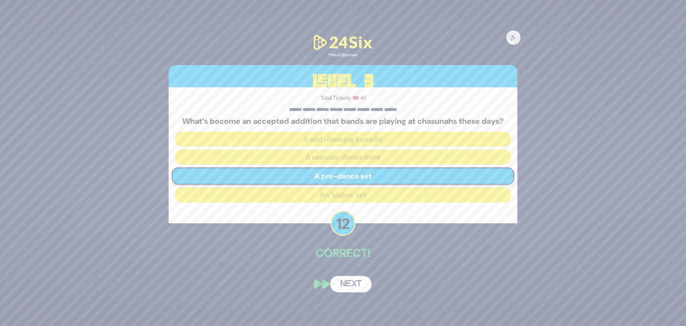
click at [364, 290] on button "Next" at bounding box center [350, 284] width 41 height 16
